Goal: Transaction & Acquisition: Purchase product/service

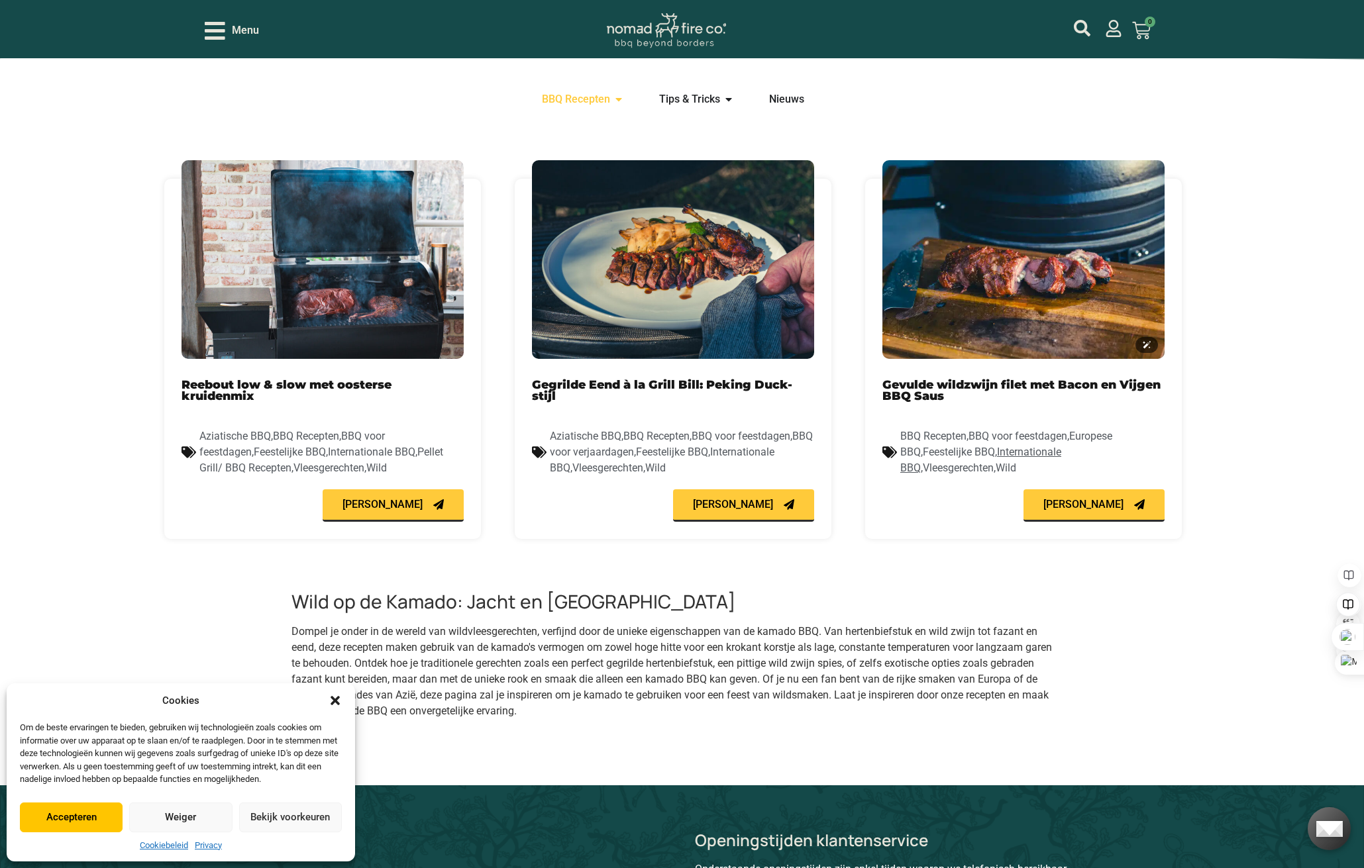
scroll to position [397, 0]
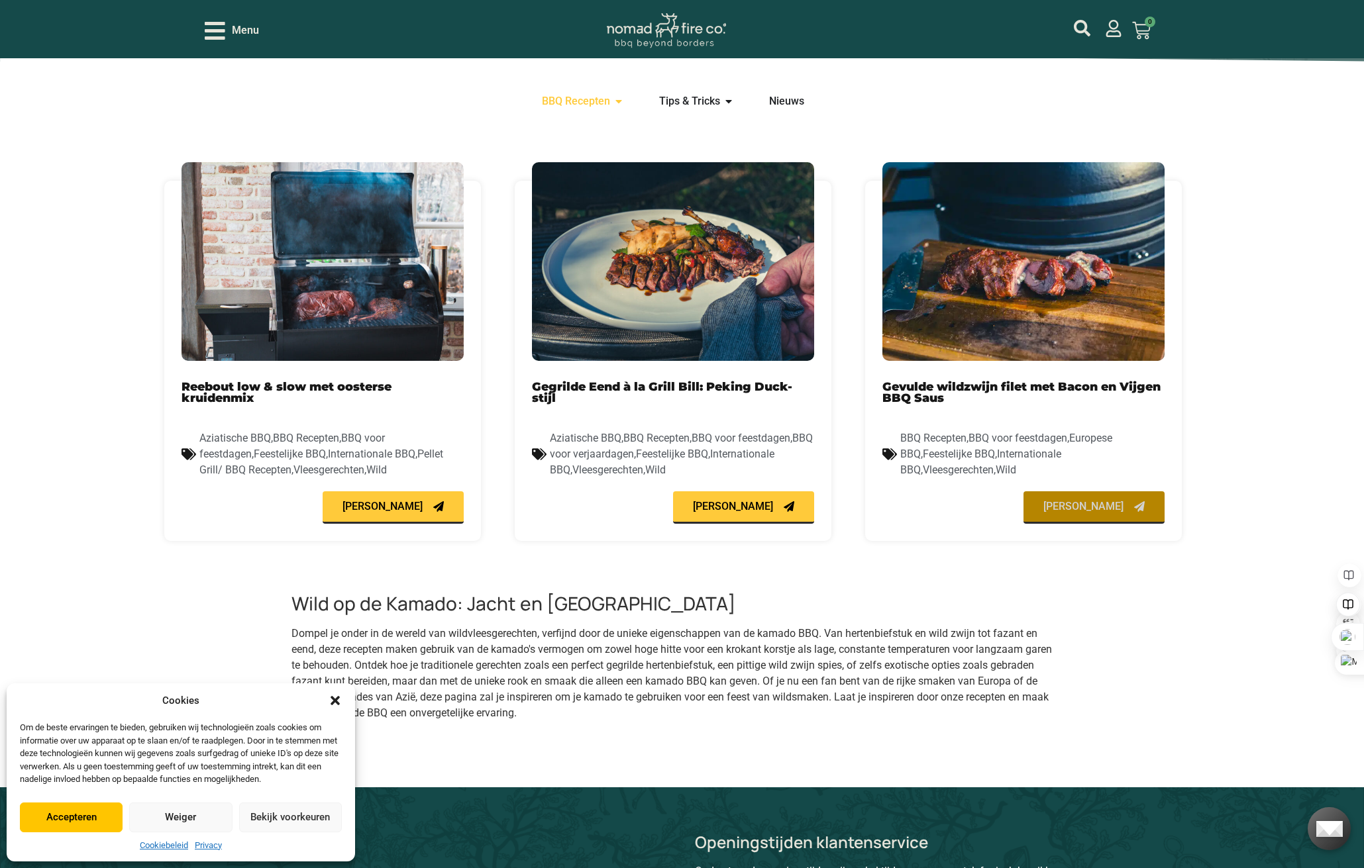
click at [1103, 499] on link "[PERSON_NAME]" at bounding box center [1093, 507] width 141 height 32
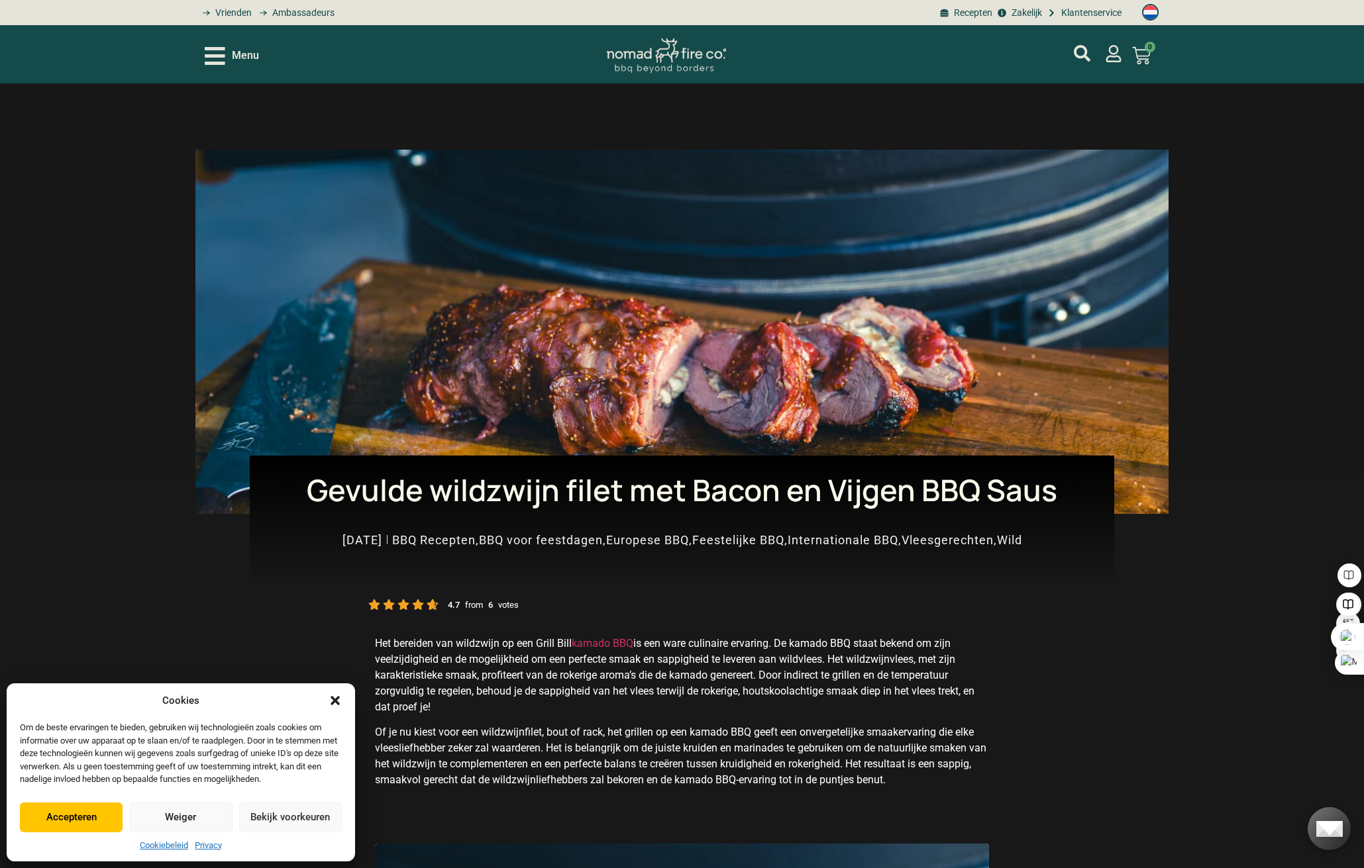
click at [103, 812] on button "Accepteren" at bounding box center [71, 818] width 103 height 30
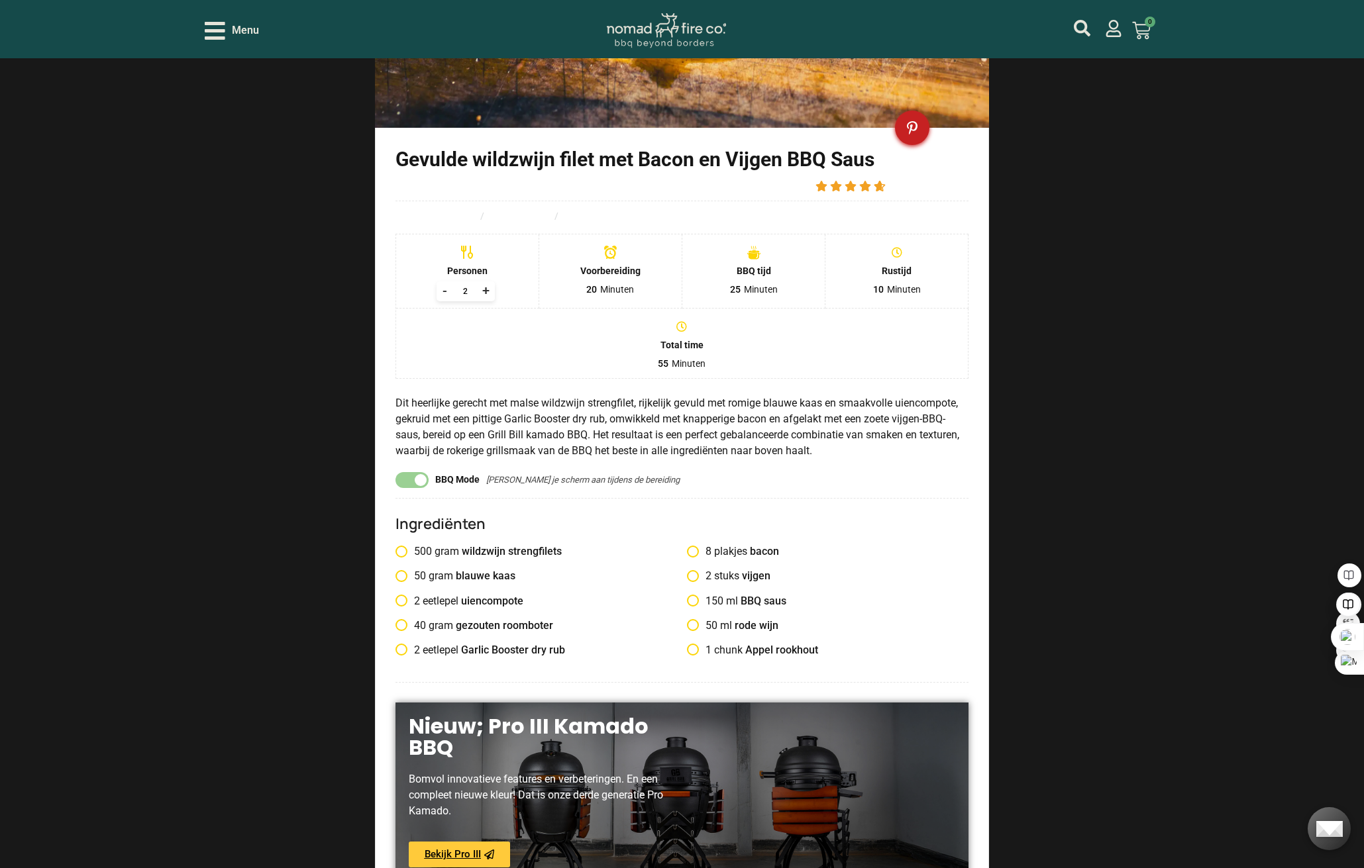
scroll to position [1126, 0]
click at [485, 292] on div "+" at bounding box center [485, 291] width 17 height 20
click at [485, 293] on div "+" at bounding box center [485, 291] width 17 height 20
click at [486, 295] on div "+" at bounding box center [485, 291] width 17 height 20
click at [487, 295] on div "+" at bounding box center [485, 291] width 17 height 20
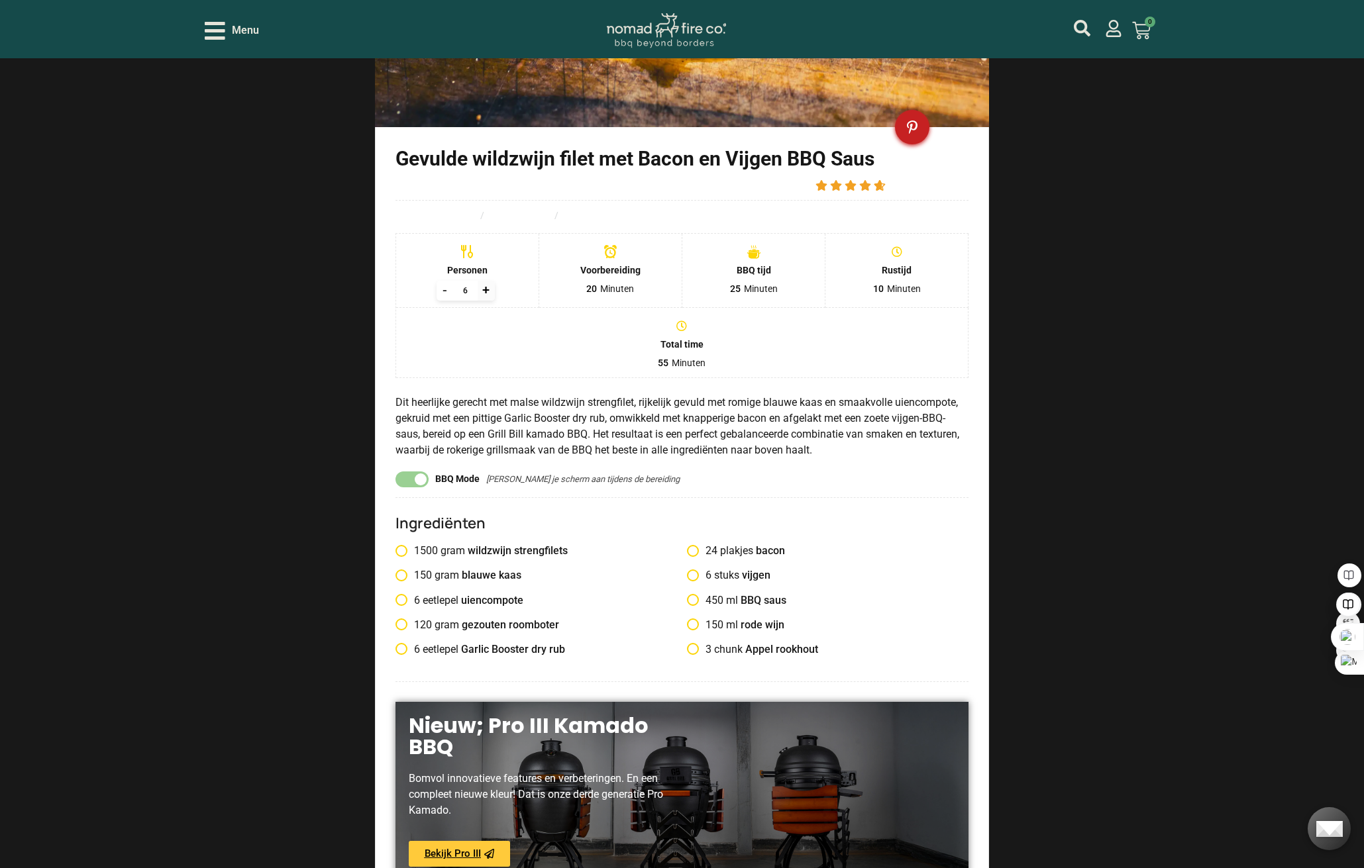
click at [487, 294] on div "+" at bounding box center [485, 291] width 17 height 20
type input "7"
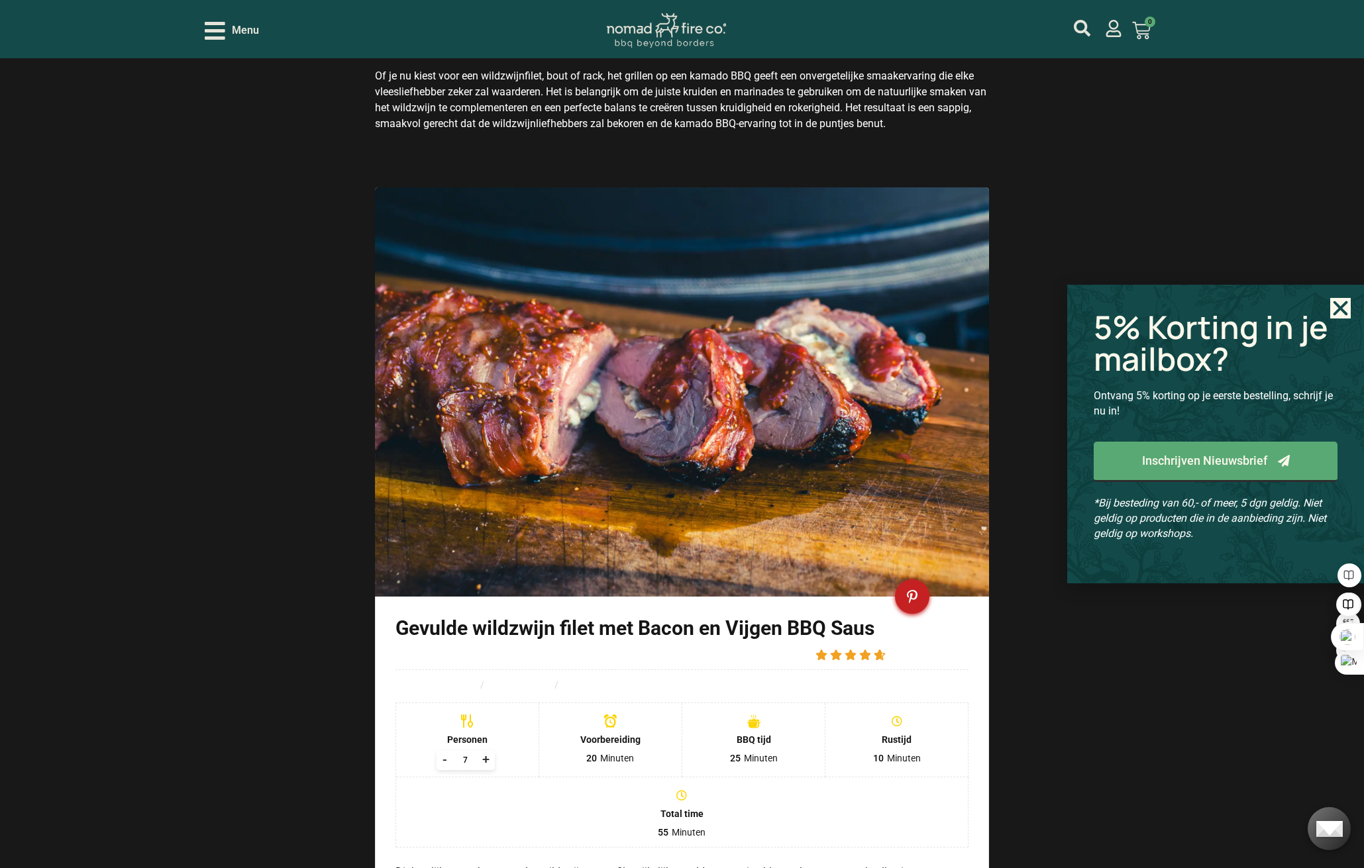
scroll to position [596, 0]
